Goal: Task Accomplishment & Management: Use online tool/utility

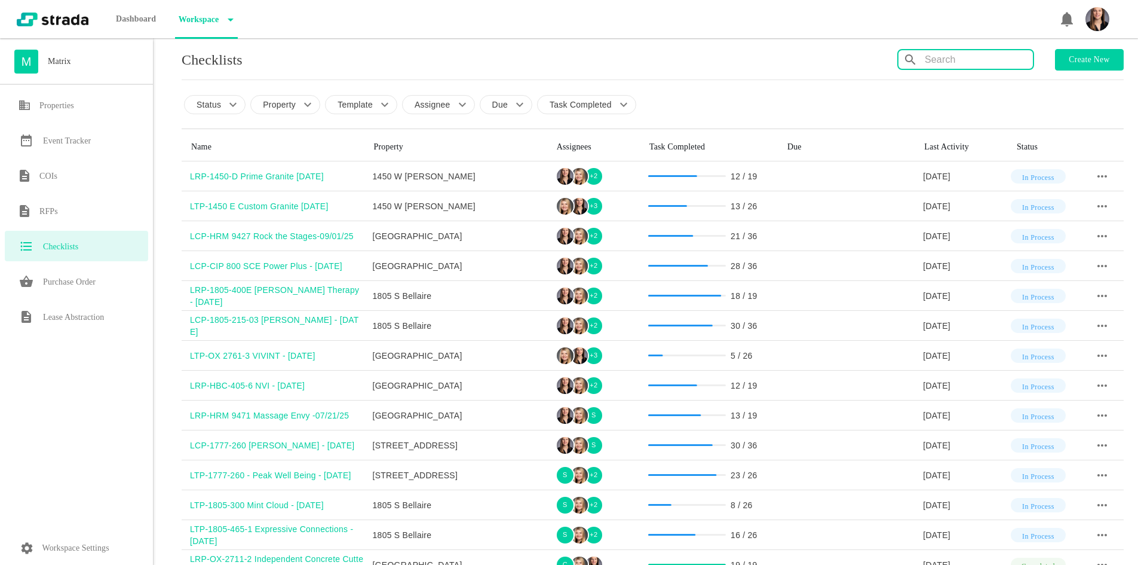
click at [946, 64] on input "text" at bounding box center [979, 59] width 108 height 19
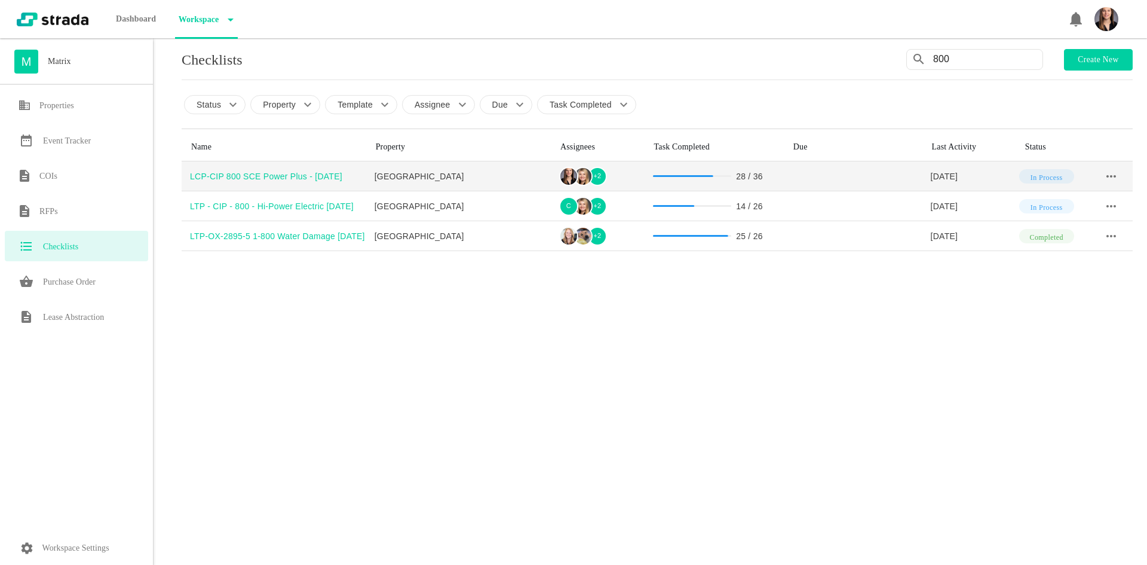
type input "800"
click at [261, 176] on div "LCP-CIP 800 SCE Power Plus - [DATE]" at bounding box center [278, 176] width 176 height 12
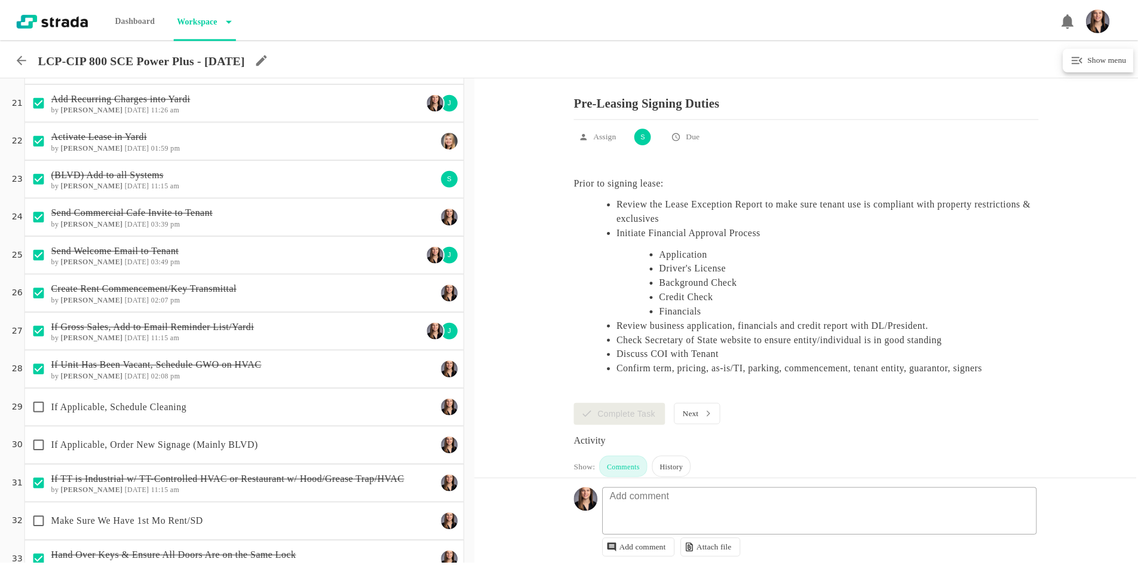
scroll to position [910, 0]
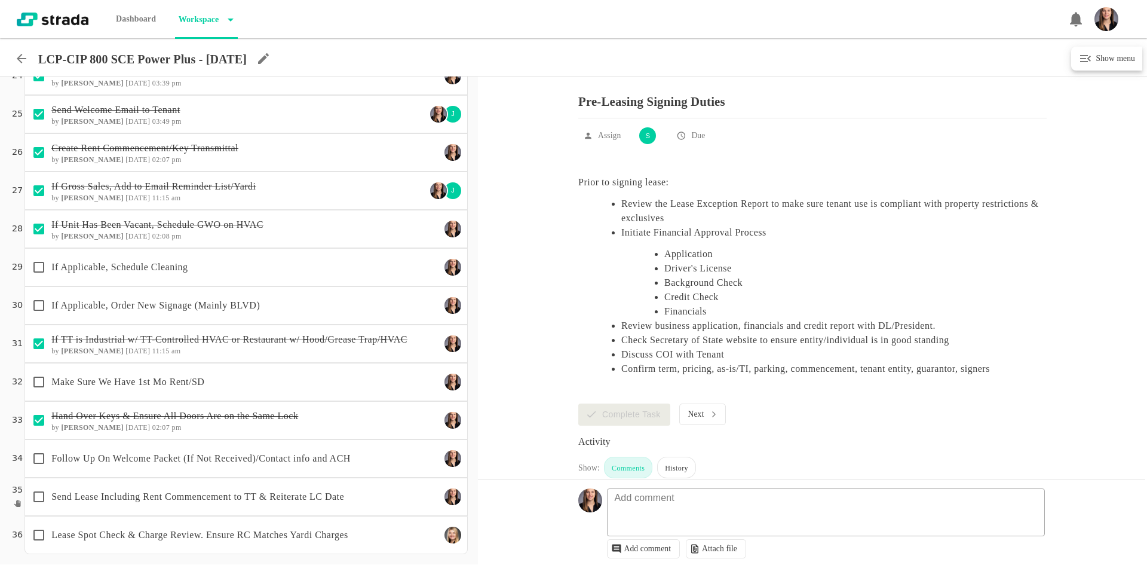
click at [293, 479] on div "Send Lease Including Rent Commencement to TT & Reiterate LC Date" at bounding box center [246, 496] width 443 height 38
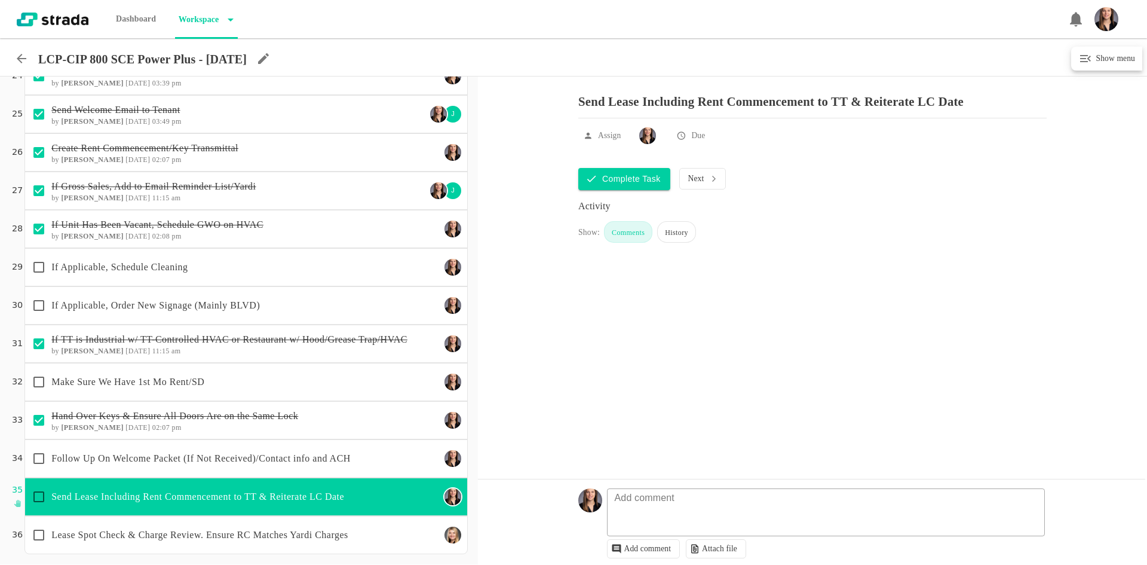
click at [185, 305] on p "If Applicable, Order New Signage (Mainly BLVD)" at bounding box center [245, 305] width 389 height 14
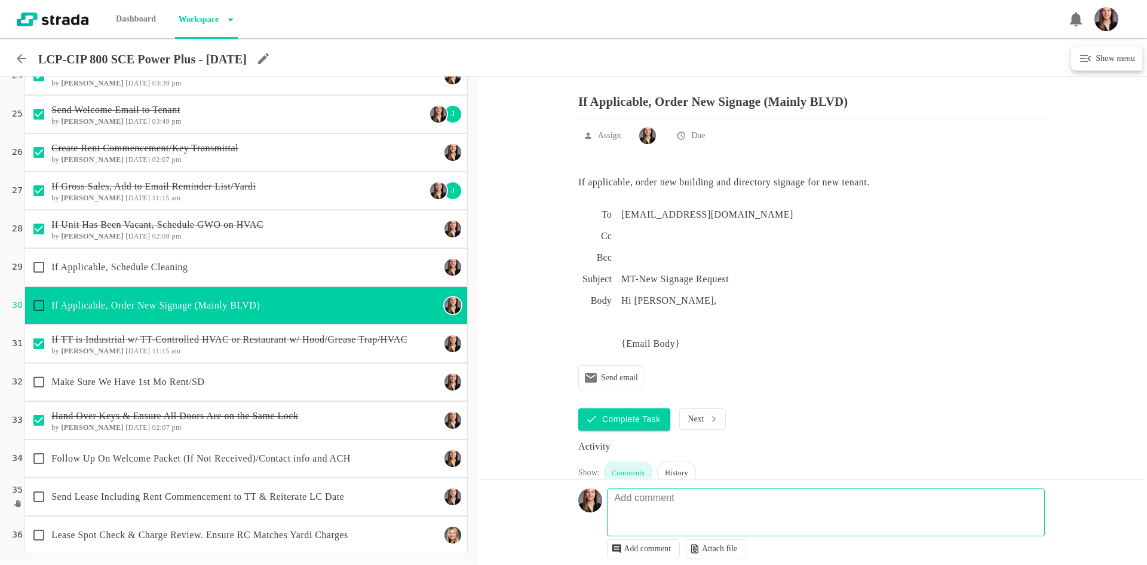
click at [698, 513] on textarea at bounding box center [828, 518] width 437 height 35
paste textarea "SCE Power Plus"
type textarea "tt wants sign to read - SCE Power Plus"
click at [321, 461] on p "Follow Up On Welcome Packet (If Not Received)/Contact info and ACH" at bounding box center [245, 458] width 389 height 14
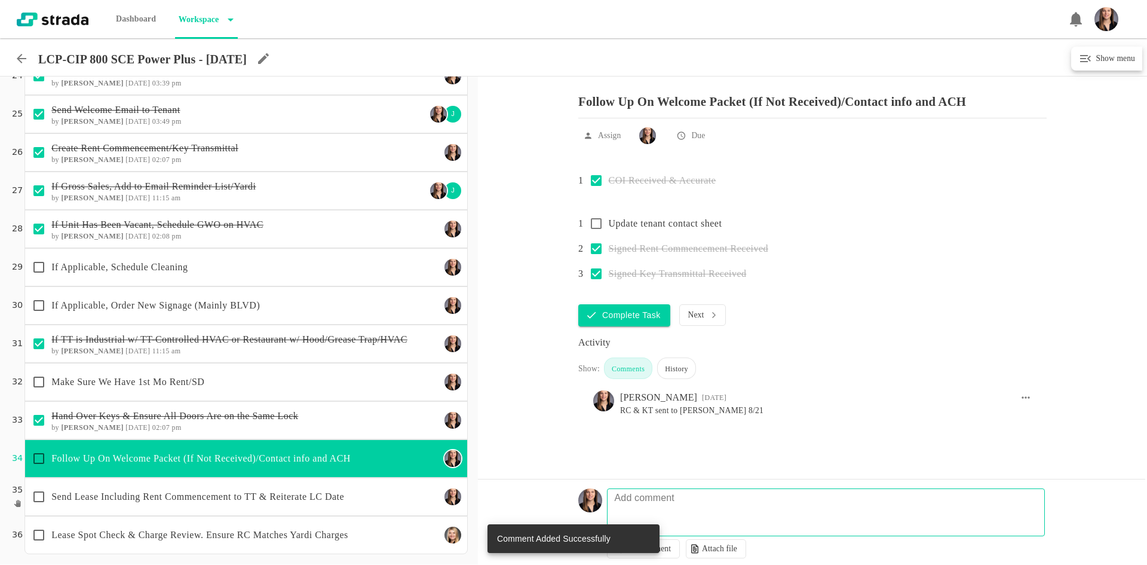
click at [26, 53] on icon at bounding box center [21, 58] width 14 height 14
